Goal: Use online tool/utility: Use online tool/utility

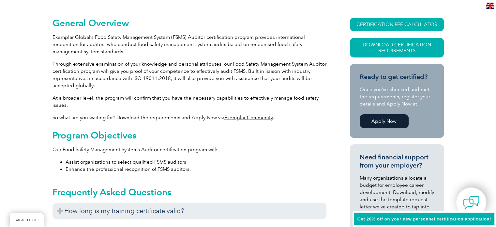
scroll to position [157, 0]
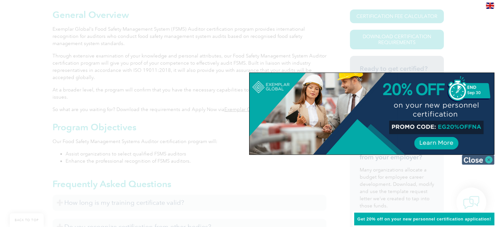
click at [490, 160] on img at bounding box center [478, 160] width 33 height 10
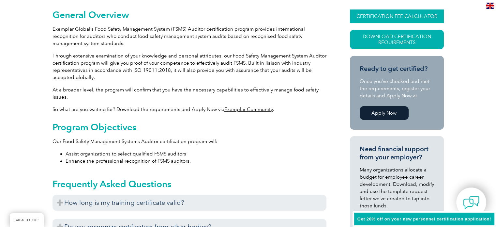
click at [387, 15] on link "CERTIFICATION FEE CALCULATOR" at bounding box center [397, 16] width 94 height 14
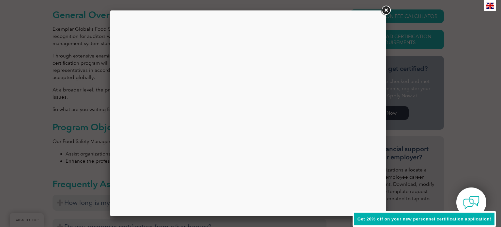
click at [387, 8] on link at bounding box center [386, 11] width 12 height 12
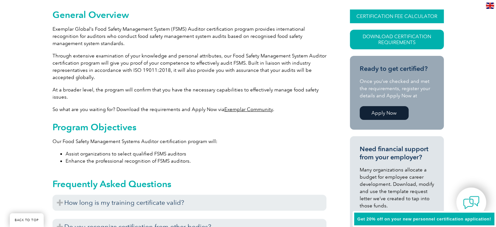
click at [378, 17] on link "CERTIFICATION FEE CALCULATOR" at bounding box center [397, 16] width 94 height 14
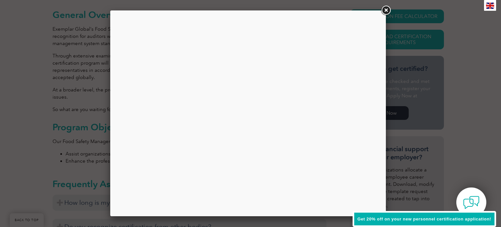
click at [390, 9] on link at bounding box center [386, 11] width 12 height 12
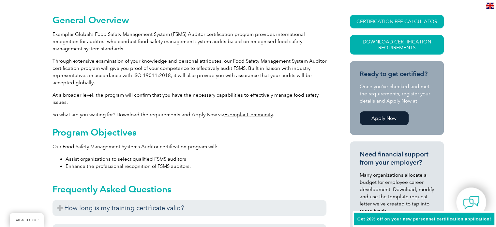
scroll to position [161, 0]
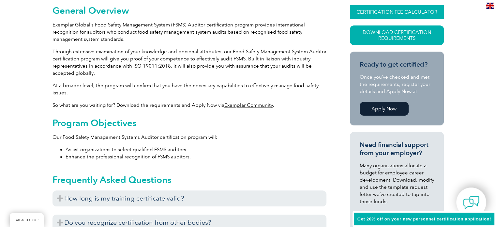
click at [402, 14] on link "CERTIFICATION FEE CALCULATOR" at bounding box center [397, 12] width 94 height 14
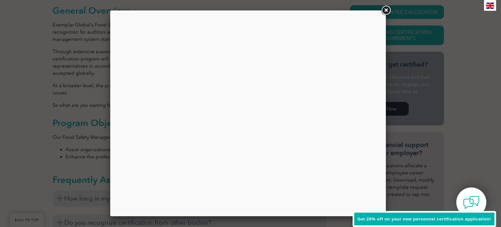
click at [308, 127] on div at bounding box center [248, 113] width 266 height 196
click at [385, 8] on link at bounding box center [386, 11] width 12 height 12
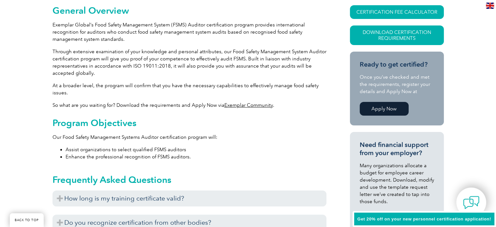
click at [385, 8] on link "CERTIFICATION FEE CALCULATOR" at bounding box center [397, 12] width 94 height 14
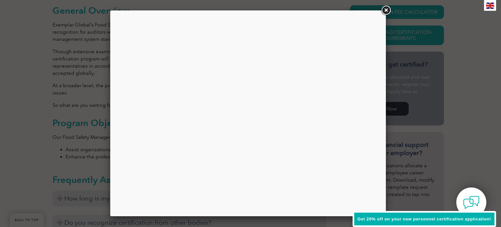
click at [385, 9] on link at bounding box center [386, 11] width 12 height 12
